Goal: Information Seeking & Learning: Understand process/instructions

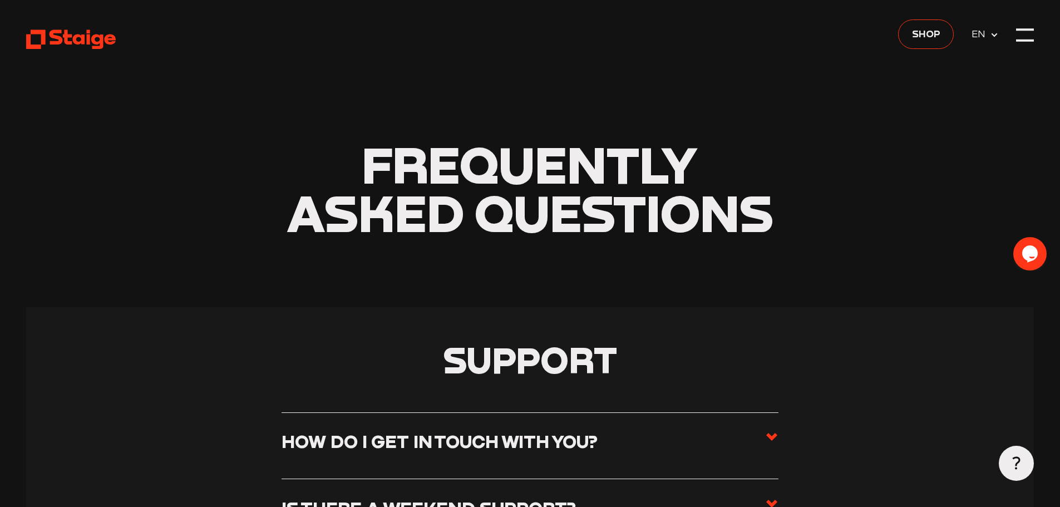
click at [999, 33] on icon at bounding box center [994, 35] width 9 height 9
click at [981, 53] on span "DE" at bounding box center [981, 53] width 18 height 16
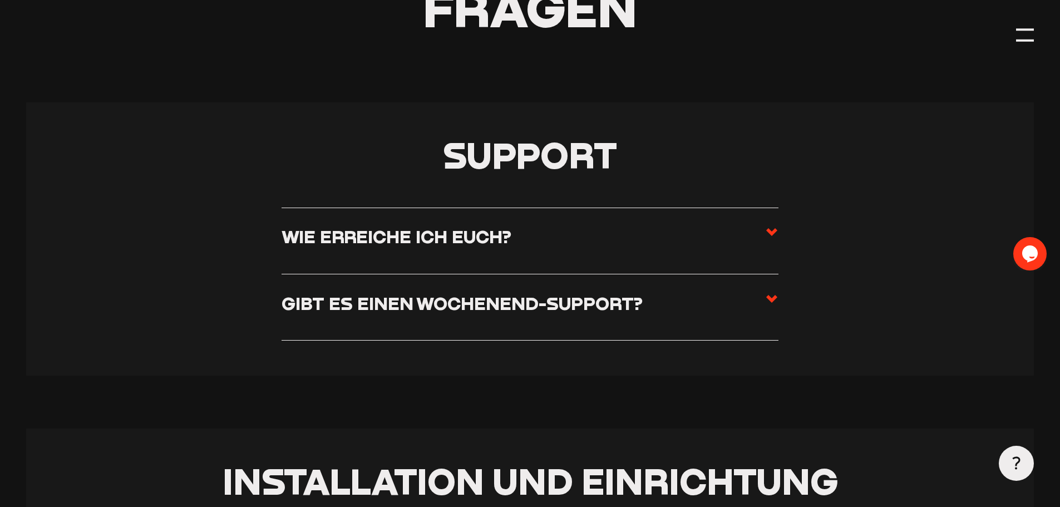
scroll to position [223, 0]
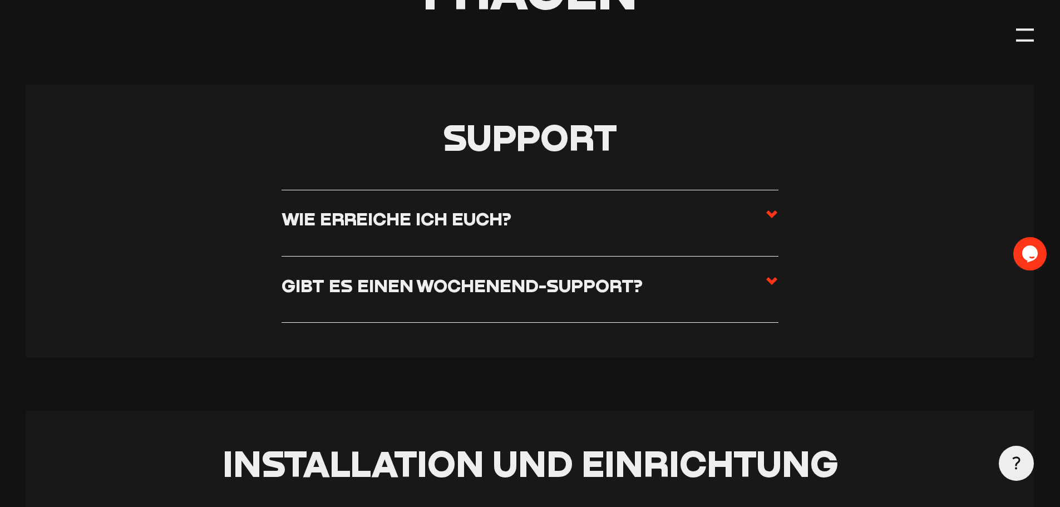
click at [564, 279] on h3 "Gibt es einen Wochenend-Support?" at bounding box center [462, 285] width 361 height 22
click at [0, 0] on input "Gibt es einen Wochenend-Support?" at bounding box center [0, 0] width 0 height 0
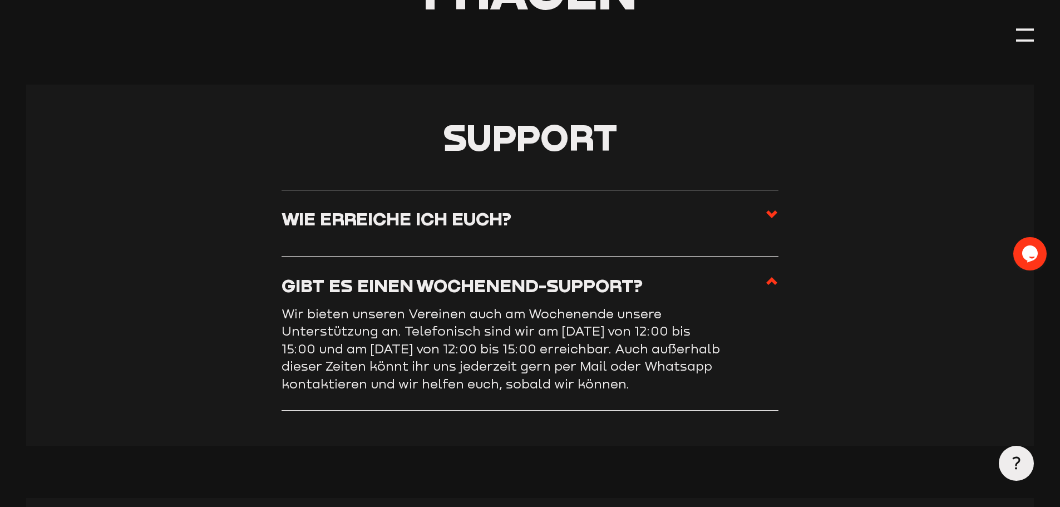
click at [564, 279] on h3 "Gibt es einen Wochenend-Support?" at bounding box center [462, 285] width 361 height 22
click at [0, 0] on input "Gibt es einen Wochenend-Support?" at bounding box center [0, 0] width 0 height 0
click at [761, 276] on label "Gibt es einen Wochenend-Support?" at bounding box center [530, 289] width 497 height 31
click at [0, 0] on input "Gibt es einen Wochenend-Support?" at bounding box center [0, 0] width 0 height 0
click at [775, 285] on use at bounding box center [771, 281] width 11 height 8
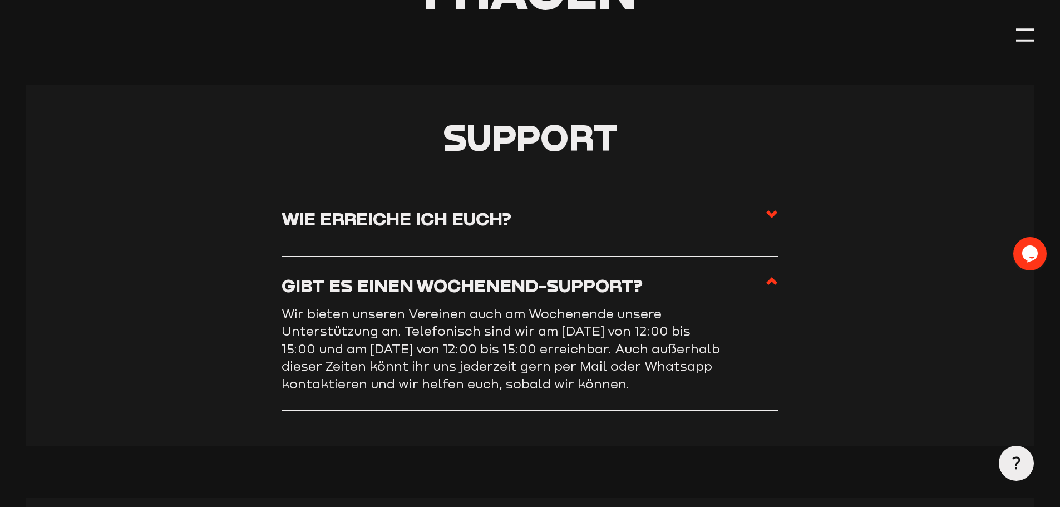
click at [0, 0] on input "Gibt es einen Wochenend-Support?" at bounding box center [0, 0] width 0 height 0
click at [774, 283] on use at bounding box center [771, 281] width 11 height 8
click at [0, 0] on input "Gibt es einen Wochenend-Support?" at bounding box center [0, 0] width 0 height 0
click at [769, 208] on li "Wie erreiche ich euch? Ihr erreicht uns von Montag bis Freitag von 08:00 bis 18…" at bounding box center [530, 223] width 497 height 67
click at [765, 217] on icon at bounding box center [771, 214] width 13 height 13
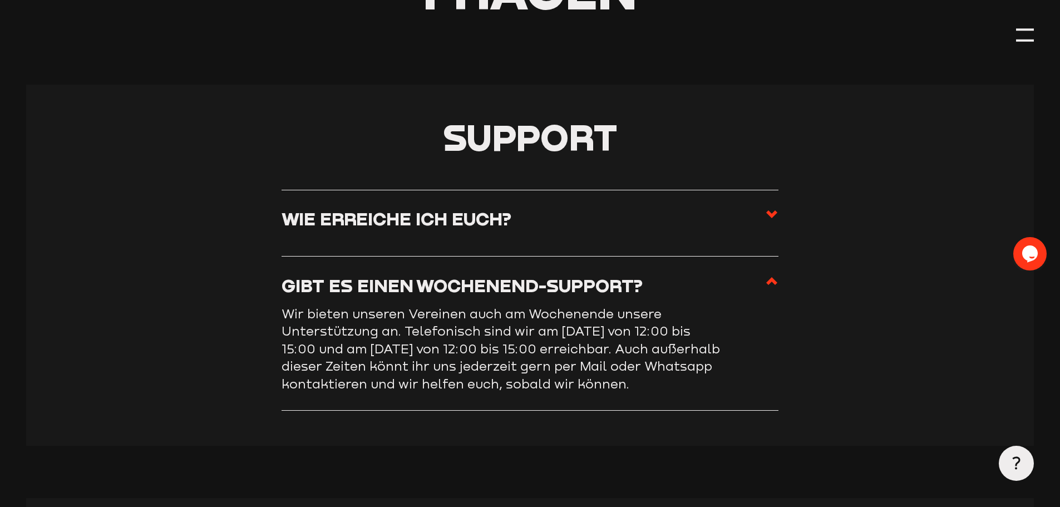
click at [0, 0] on input "Wie erreiche ich euch?" at bounding box center [0, 0] width 0 height 0
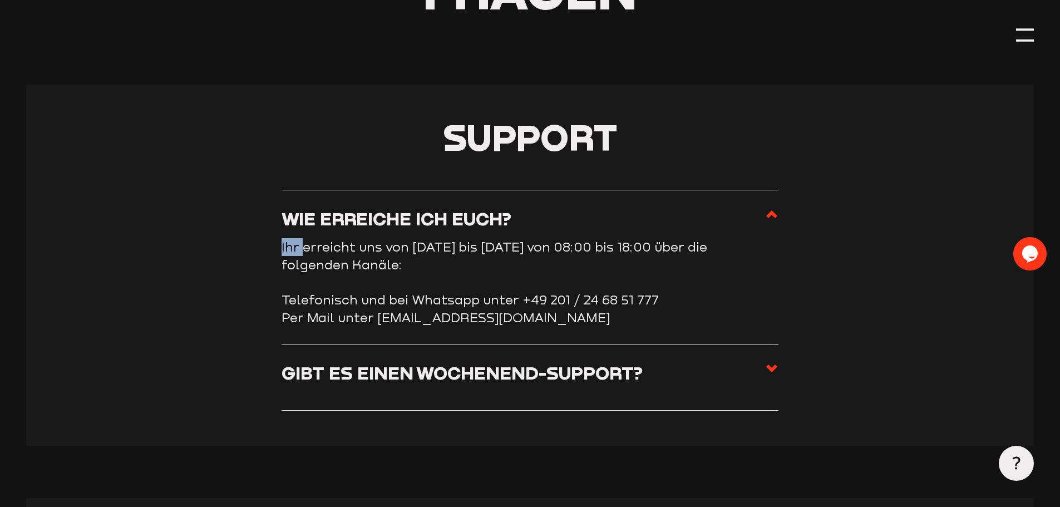
click at [766, 216] on icon at bounding box center [771, 214] width 13 height 13
click at [0, 0] on input "Wie erreiche ich euch?" at bounding box center [0, 0] width 0 height 0
click at [770, 214] on use at bounding box center [771, 214] width 11 height 8
click at [0, 0] on input "Wie erreiche ich euch?" at bounding box center [0, 0] width 0 height 0
click at [770, 214] on use at bounding box center [771, 214] width 11 height 8
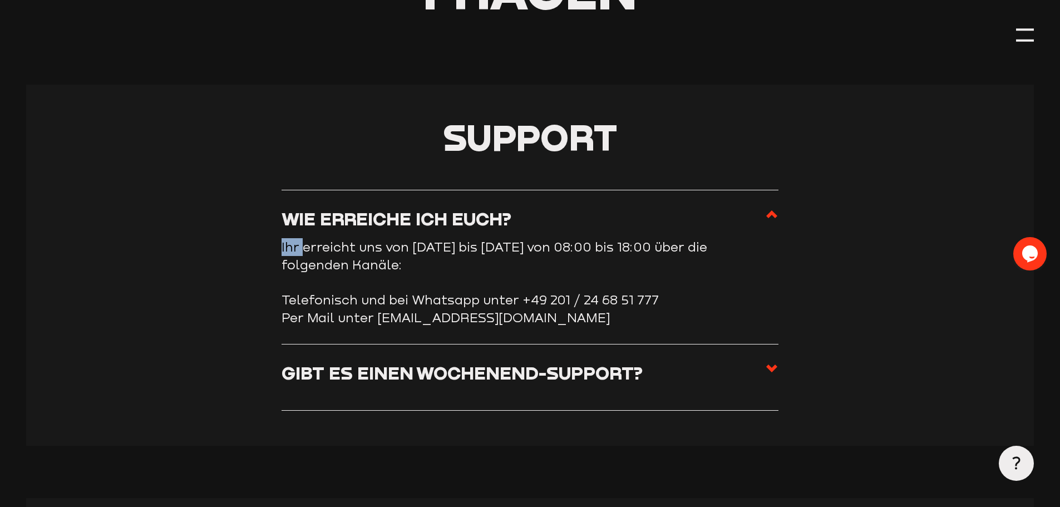
click at [0, 0] on input "Wie erreiche ich euch?" at bounding box center [0, 0] width 0 height 0
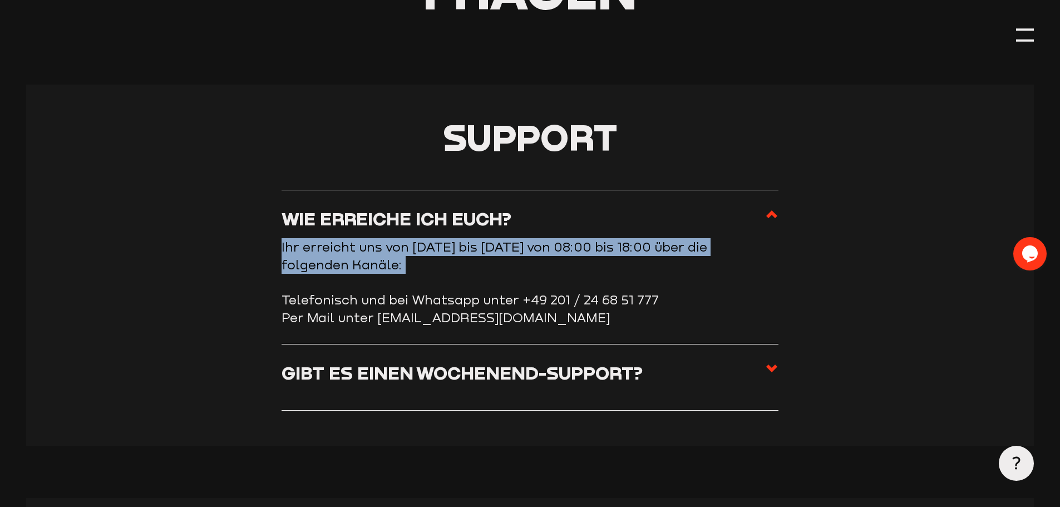
click at [770, 214] on use at bounding box center [771, 214] width 11 height 8
click at [0, 0] on input "Wie erreiche ich euch?" at bounding box center [0, 0] width 0 height 0
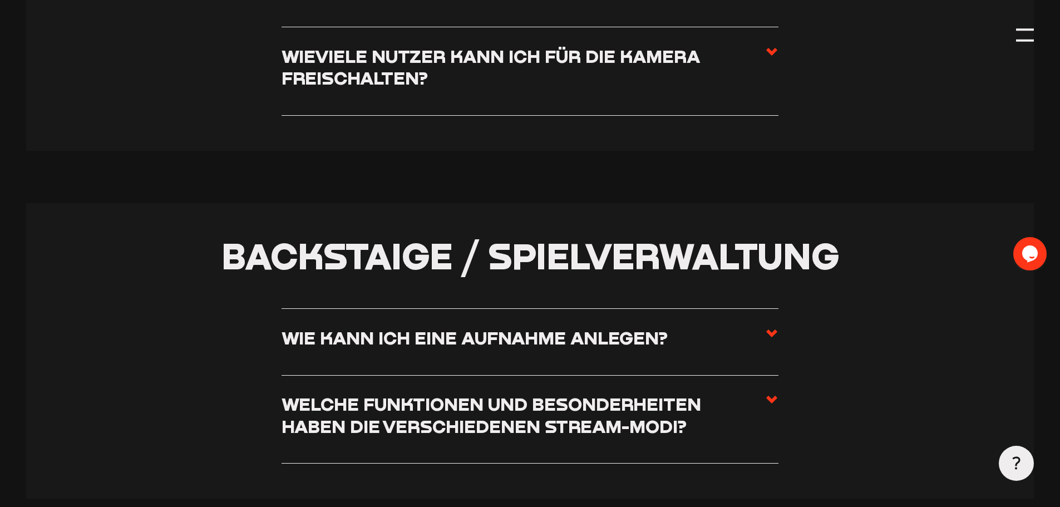
scroll to position [2894, 0]
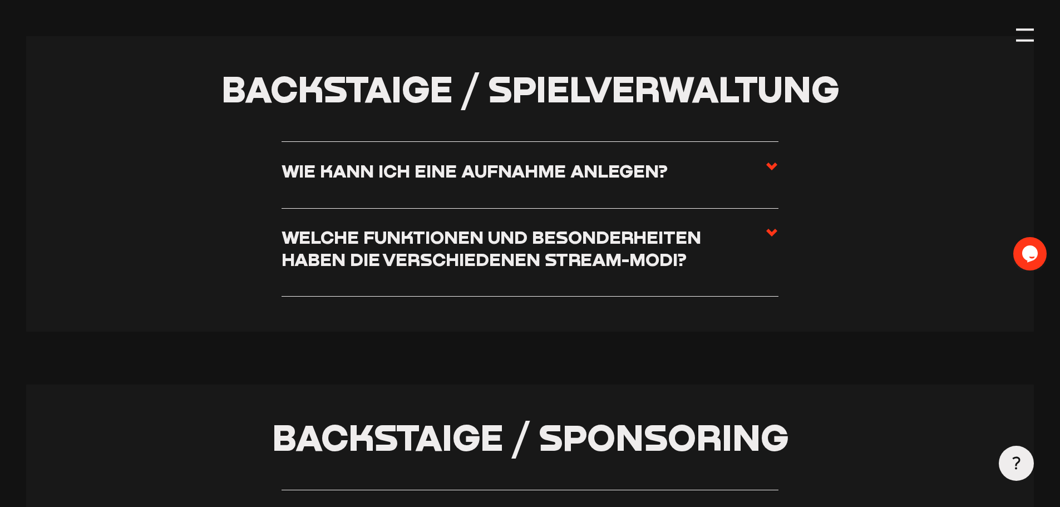
click at [774, 168] on icon at bounding box center [771, 166] width 13 height 13
click at [0, 0] on input "Wie kann ich eine Aufnahme anlegen?" at bounding box center [0, 0] width 0 height 0
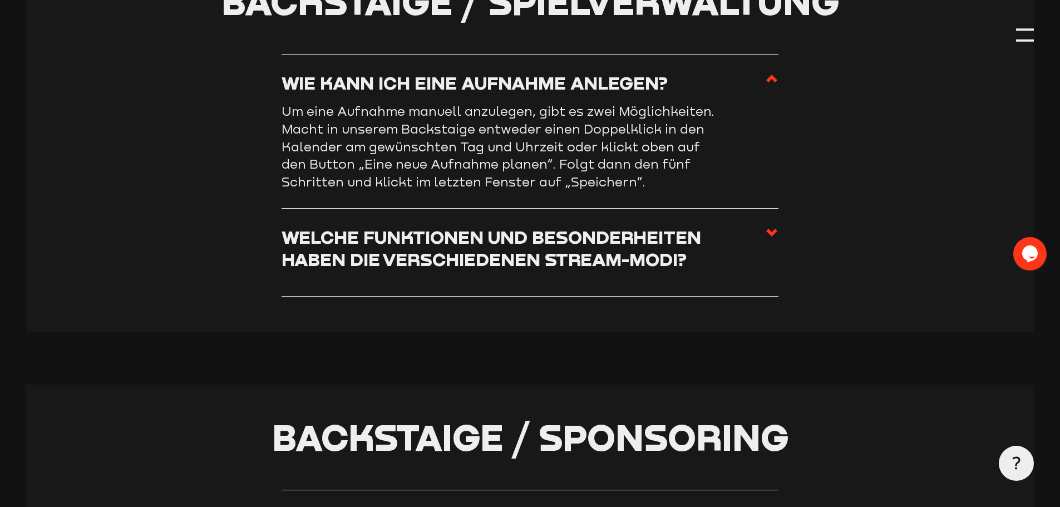
scroll to position [2806, 0]
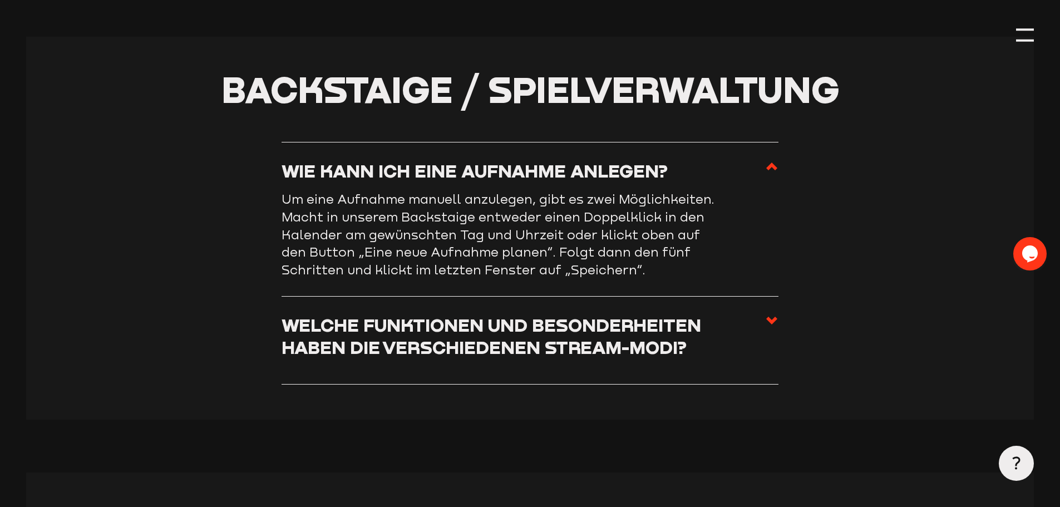
click at [774, 168] on icon at bounding box center [771, 166] width 13 height 13
click at [0, 0] on input "Wie kann ich eine Aufnahme anlegen?" at bounding box center [0, 0] width 0 height 0
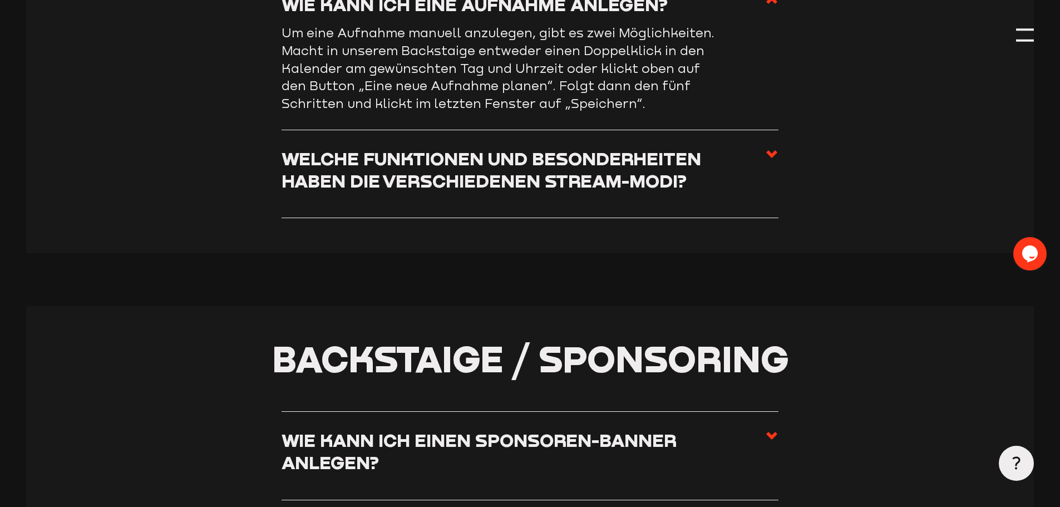
scroll to position [3085, 0]
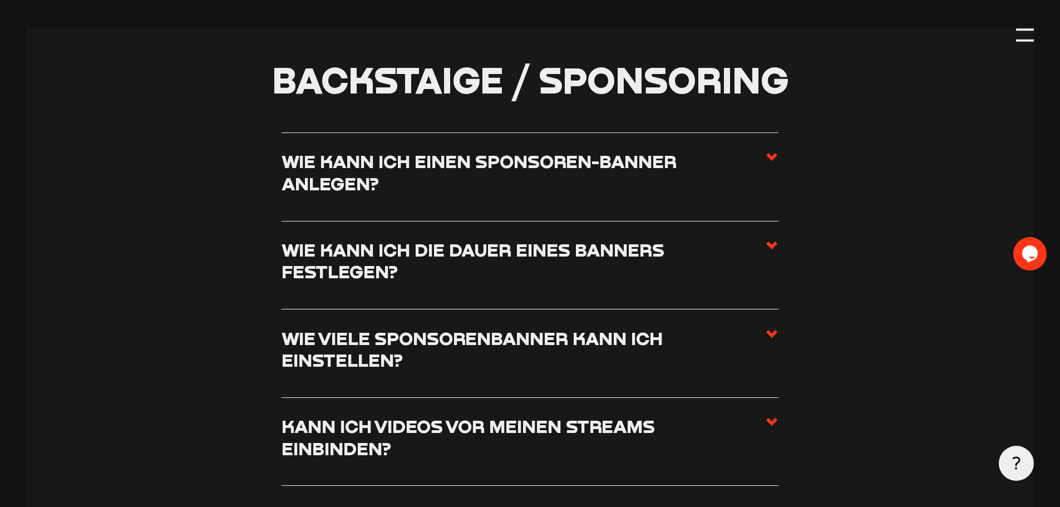
click at [760, 172] on h3 "Wie kann ich einen Sponsoren-Banner anlegen?" at bounding box center [524, 172] width 484 height 44
click at [0, 0] on input "Wie kann ich einen Sponsoren-Banner anlegen?" at bounding box center [0, 0] width 0 height 0
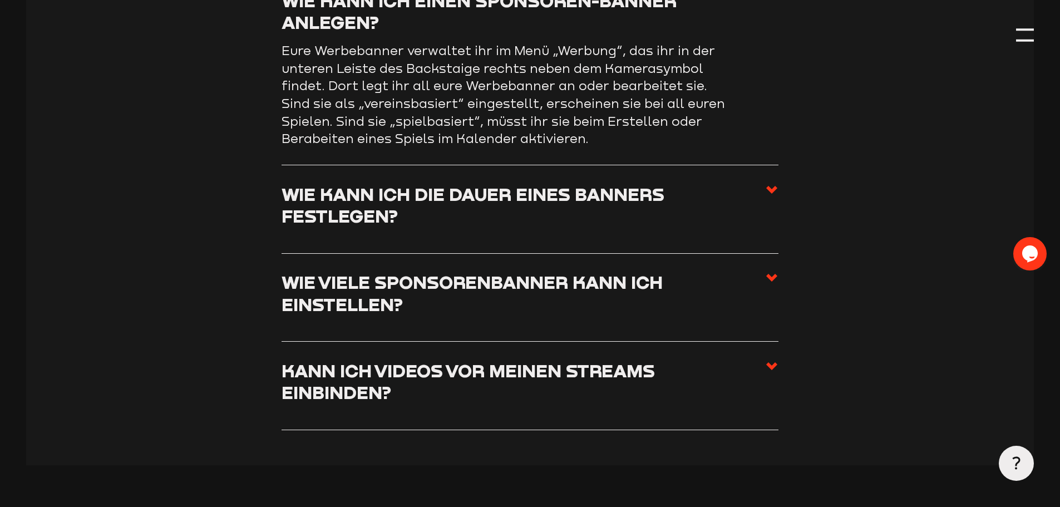
scroll to position [3331, 0]
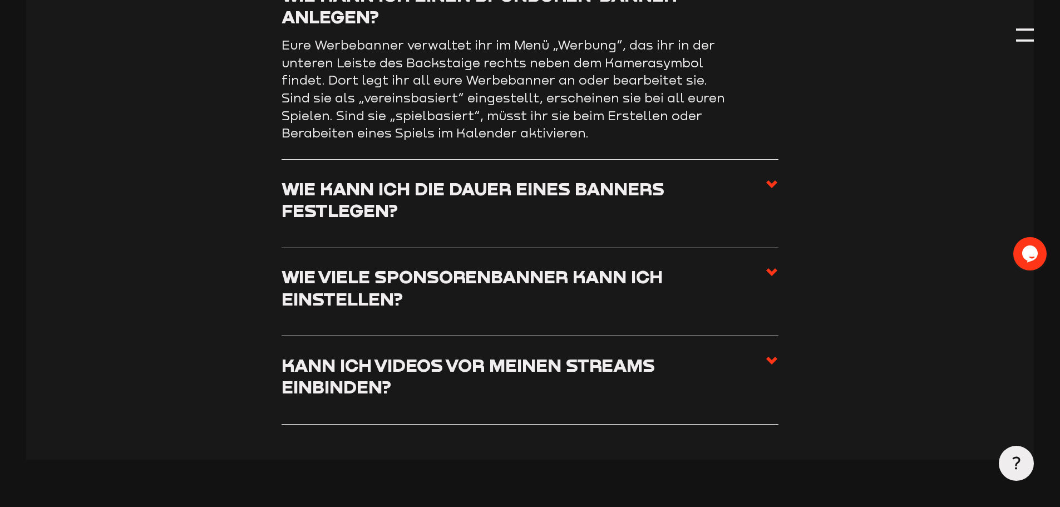
click at [454, 222] on h3 "Wie kann ich die Dauer eines Banners festlegen?" at bounding box center [524, 200] width 484 height 44
click at [0, 0] on input "Wie kann ich die Dauer eines Banners festlegen?" at bounding box center [0, 0] width 0 height 0
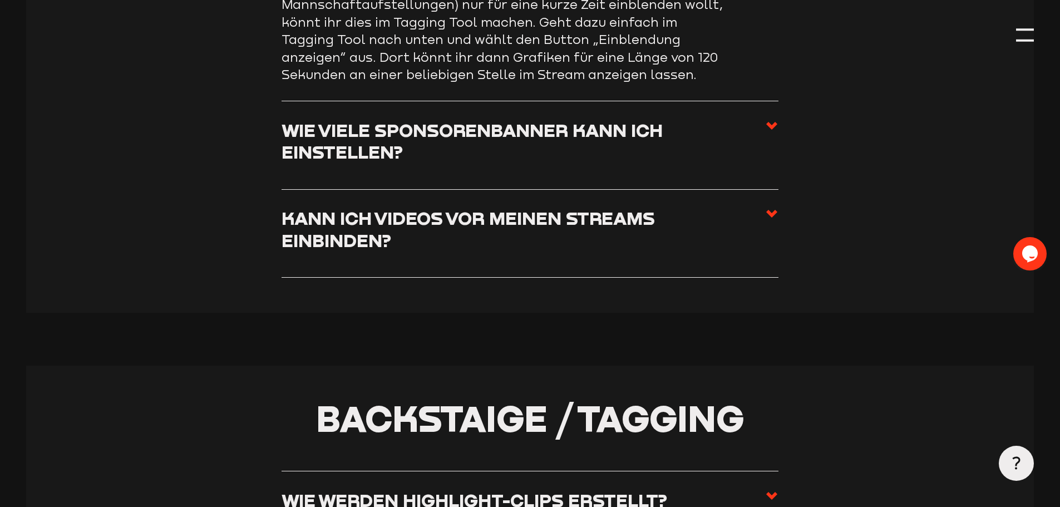
scroll to position [3498, 0]
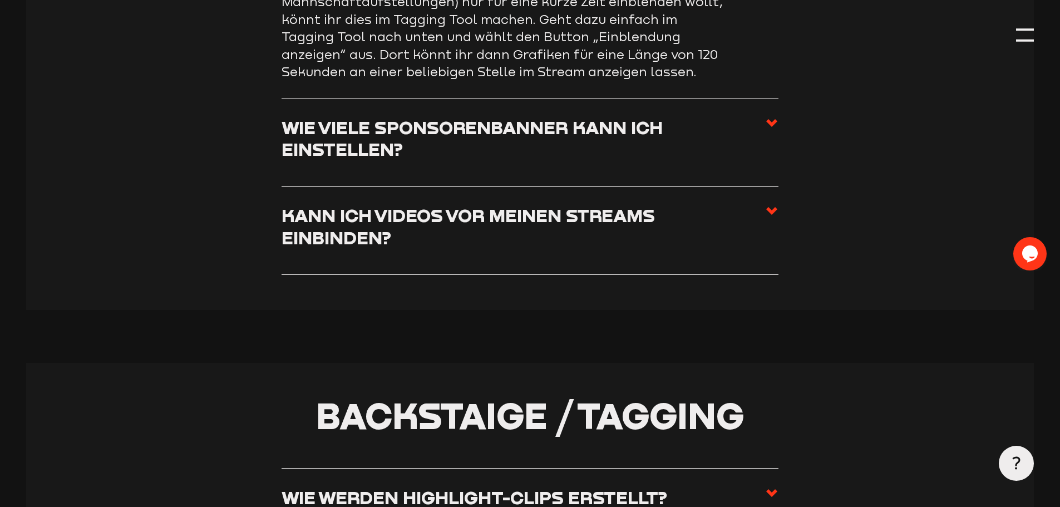
click at [445, 159] on h3 "Wie viele Sponsorenbanner kann ich einstellen?" at bounding box center [524, 138] width 484 height 44
click at [0, 0] on input "Wie viele Sponsorenbanner kann ich einstellen?" at bounding box center [0, 0] width 0 height 0
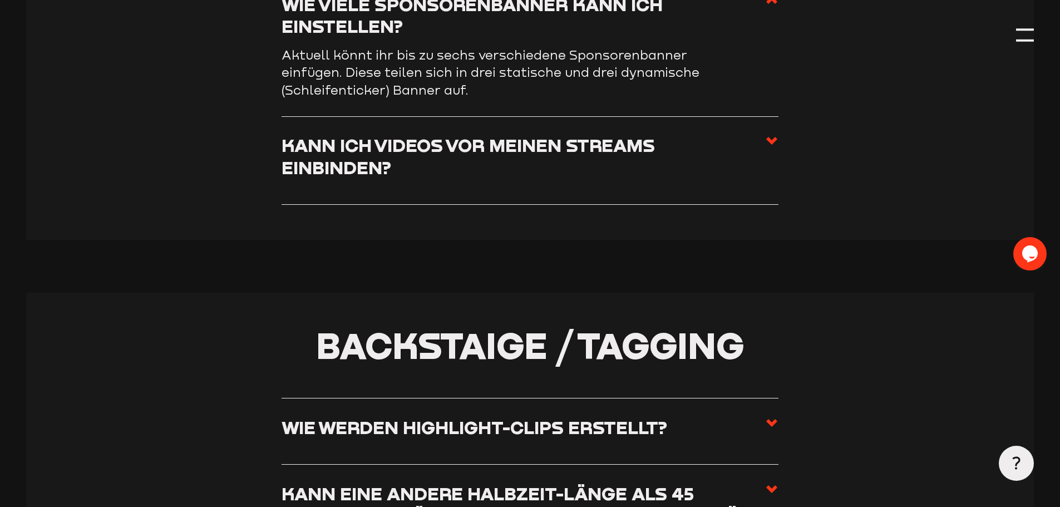
click at [434, 169] on h3 "Kann ich Videos vor meinen Streams einbinden?" at bounding box center [524, 156] width 484 height 44
click at [0, 0] on input "Kann ich Videos vor meinen Streams einbinden?" at bounding box center [0, 0] width 0 height 0
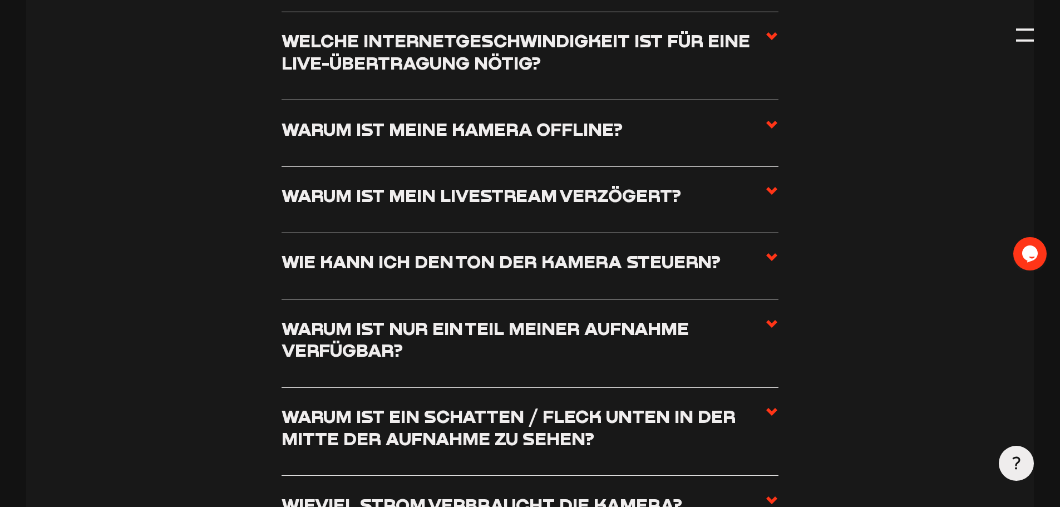
scroll to position [1271, 0]
